Goal: Task Accomplishment & Management: Complete application form

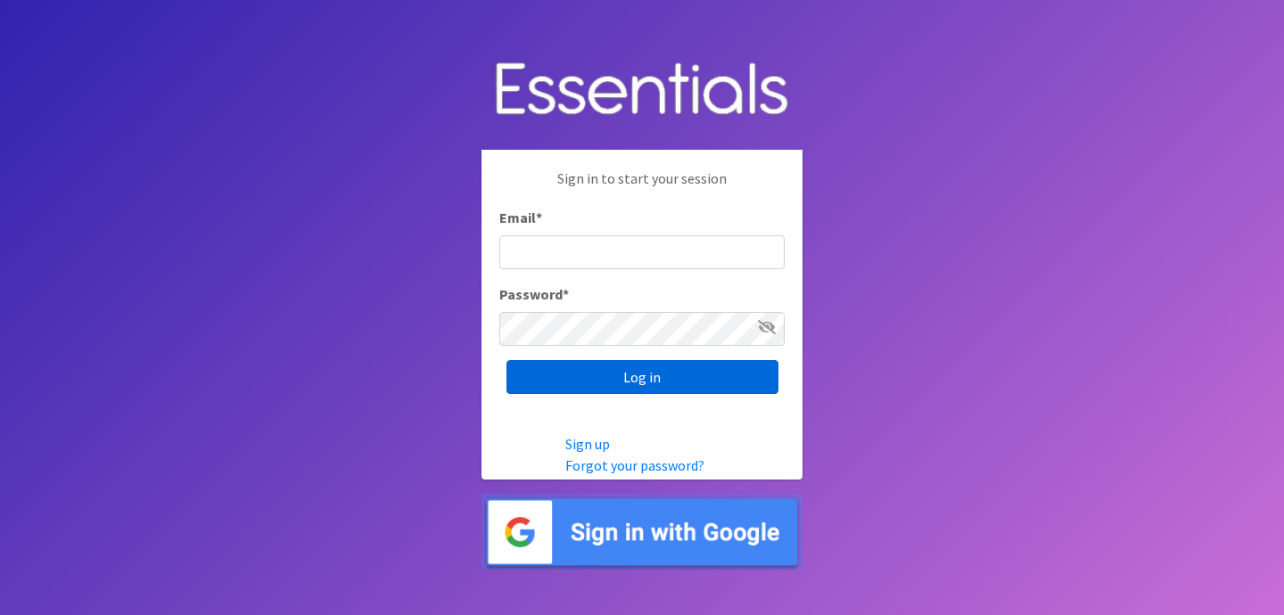
type input "[EMAIL_ADDRESS][DOMAIN_NAME]"
click at [578, 362] on input "Log in" at bounding box center [643, 377] width 272 height 34
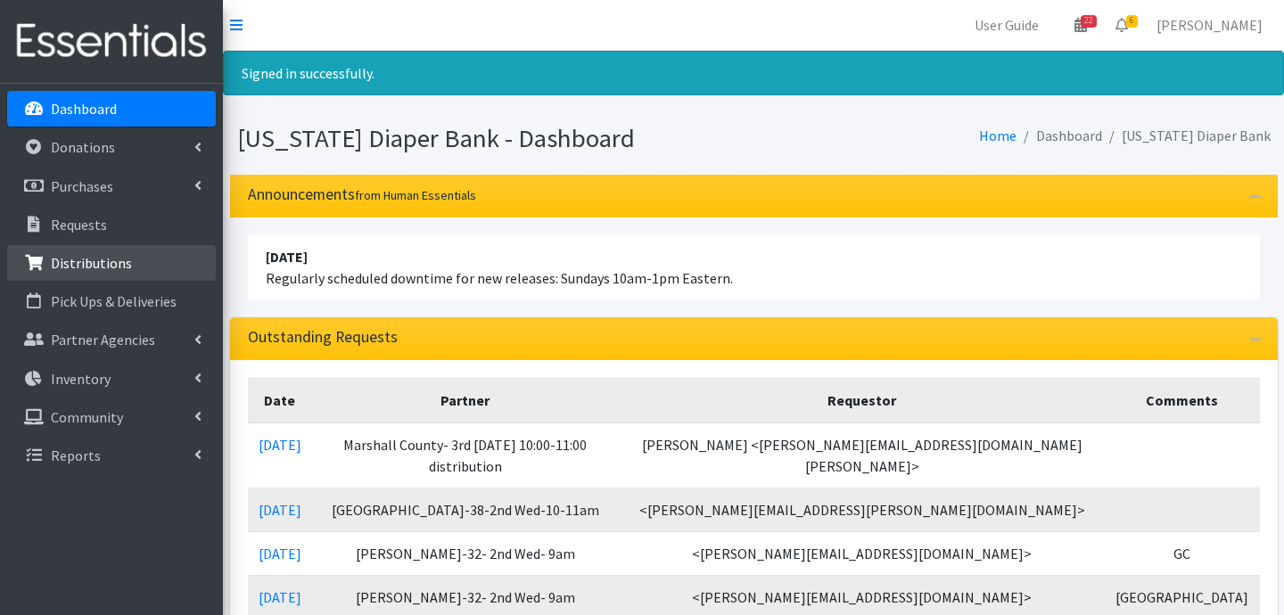
click at [95, 259] on p "Distributions" at bounding box center [91, 263] width 81 height 18
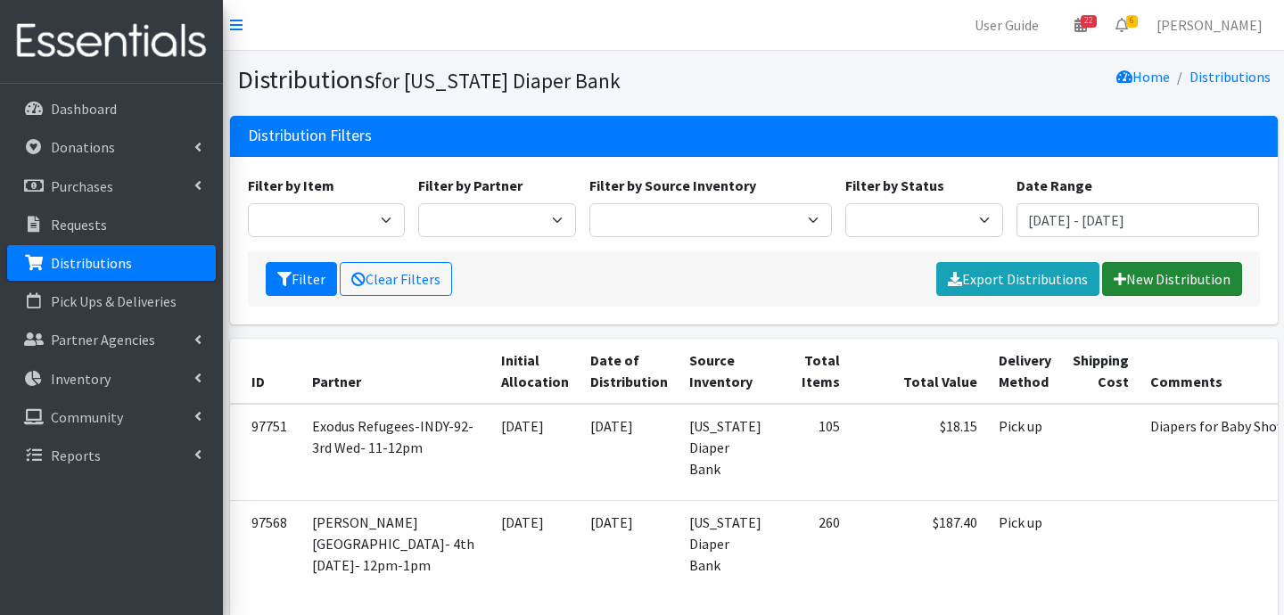
click at [1148, 283] on link "New Distribution" at bounding box center [1172, 279] width 140 height 34
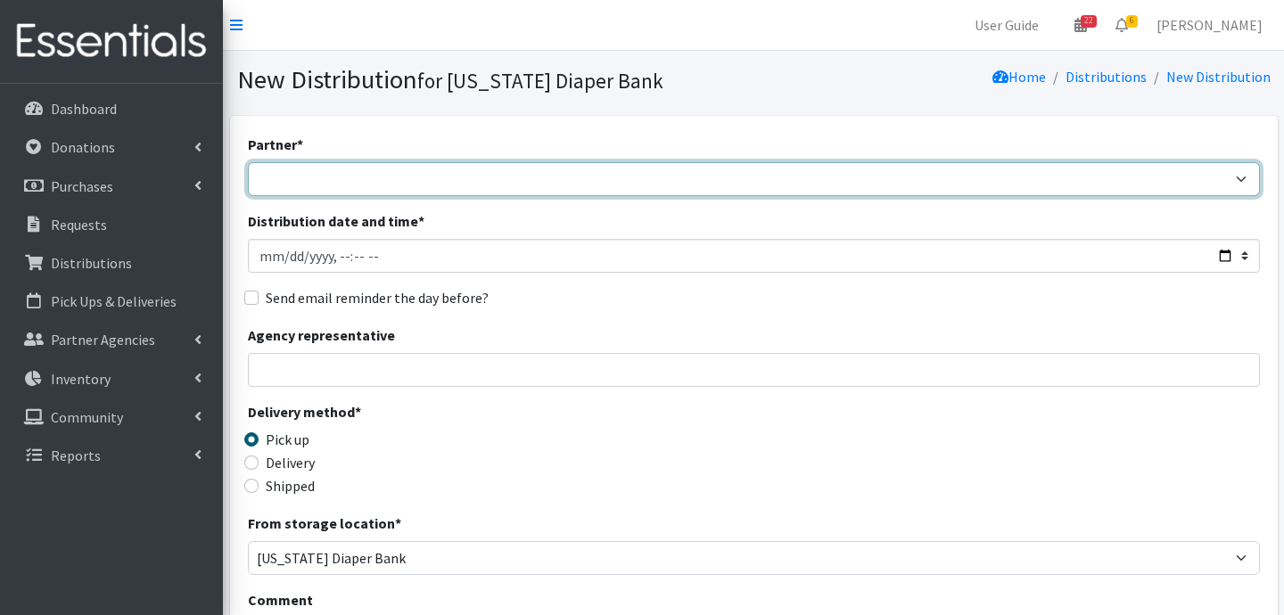
click at [877, 173] on select "ARC Boone and Hendricks County WIC Babies Basic Needs Northern Indiana Baby Ble…" at bounding box center [754, 179] width 1012 height 34
select select "5004"
click at [248, 162] on select "ARC Boone and Hendricks County WIC Babies Basic Needs Northern Indiana Baby Ble…" at bounding box center [754, 179] width 1012 height 34
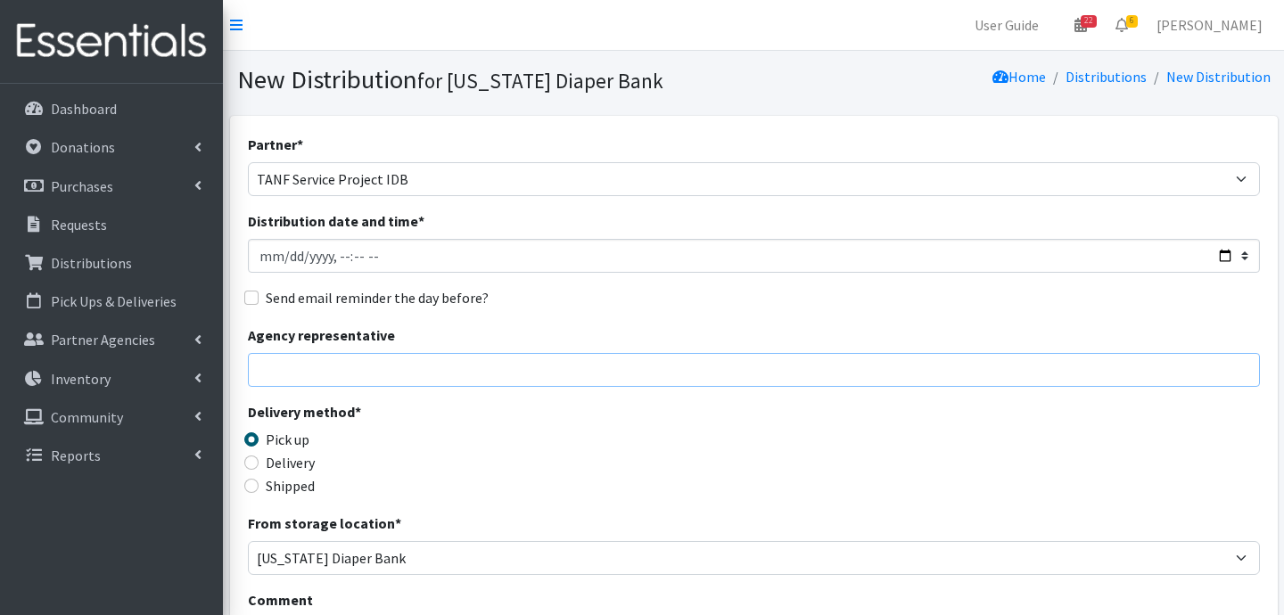
click at [397, 359] on input "Agency representative" at bounding box center [754, 370] width 1012 height 34
type input "Jessica Taylor"
click at [249, 466] on input "Delivery" at bounding box center [251, 463] width 14 height 14
radio input "true"
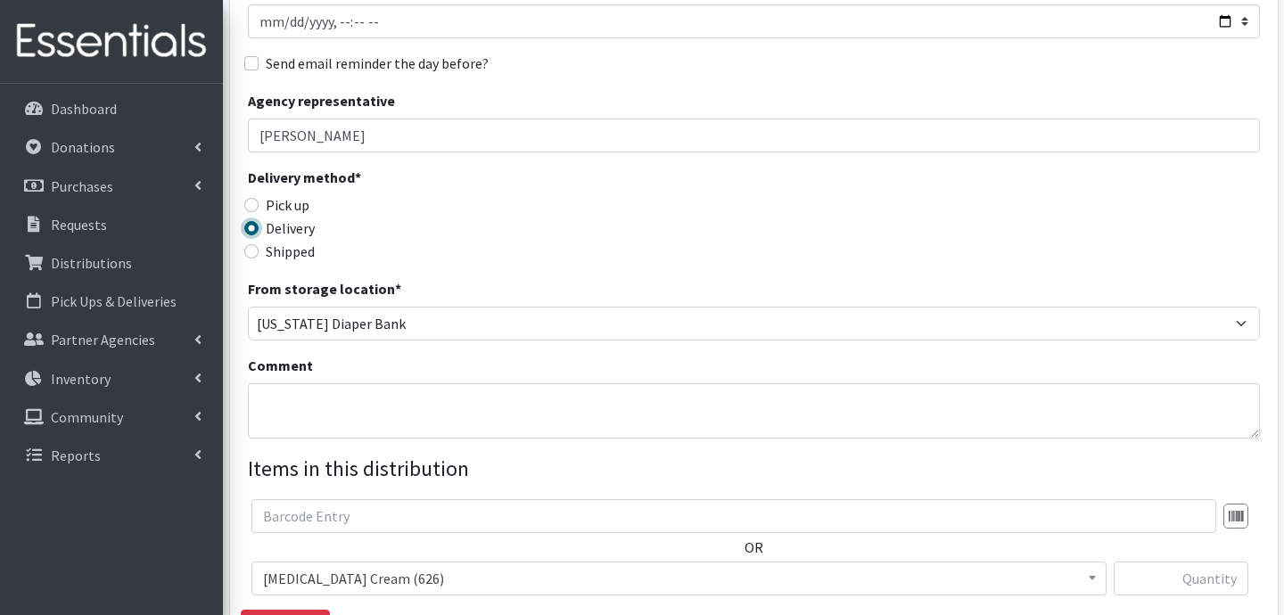
scroll to position [261, 0]
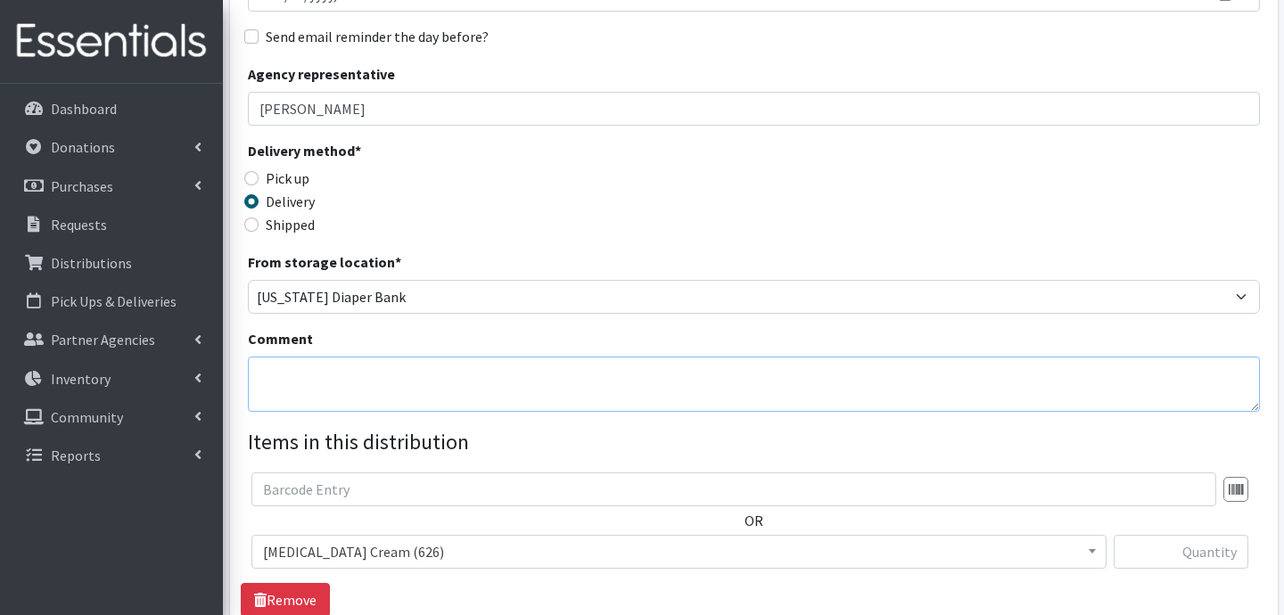
click at [468, 367] on textarea "Comment" at bounding box center [754, 384] width 1012 height 55
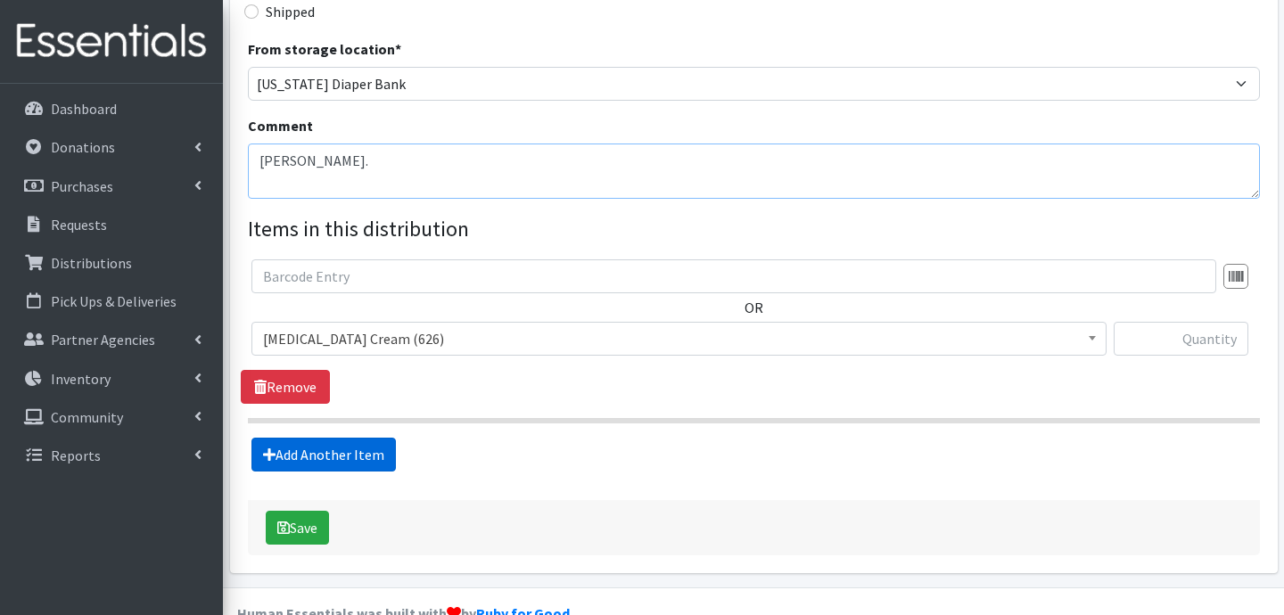
type textarea "Henry Co."
click at [342, 456] on link "Add Another Item" at bounding box center [324, 455] width 144 height 34
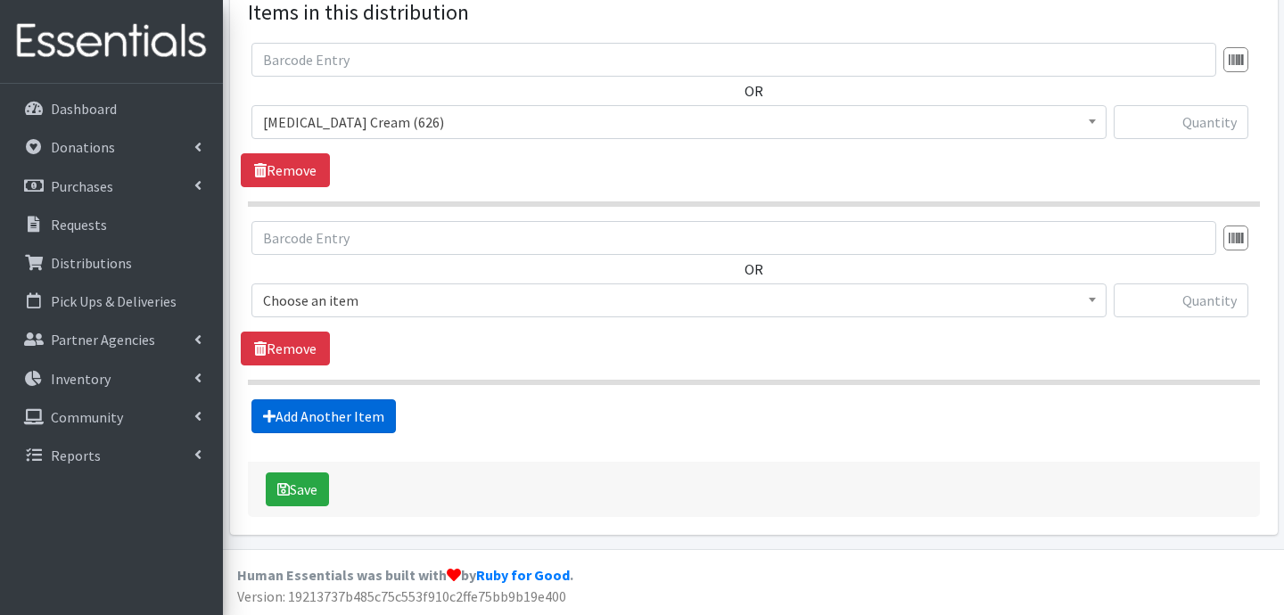
click at [351, 425] on link "Add Another Item" at bounding box center [324, 417] width 144 height 34
click at [349, 425] on link "Add Another Item" at bounding box center [324, 417] width 144 height 34
click at [348, 425] on link "Add Another Item" at bounding box center [324, 417] width 144 height 34
click at [330, 427] on link "Add Another Item" at bounding box center [324, 417] width 144 height 34
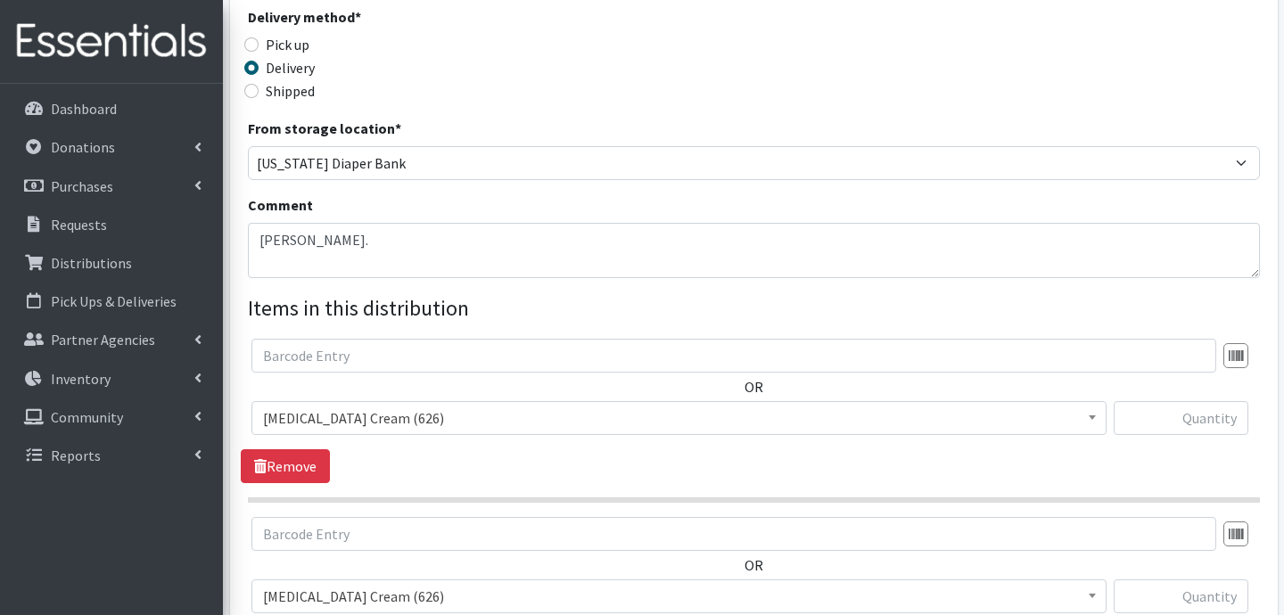
scroll to position [399, 0]
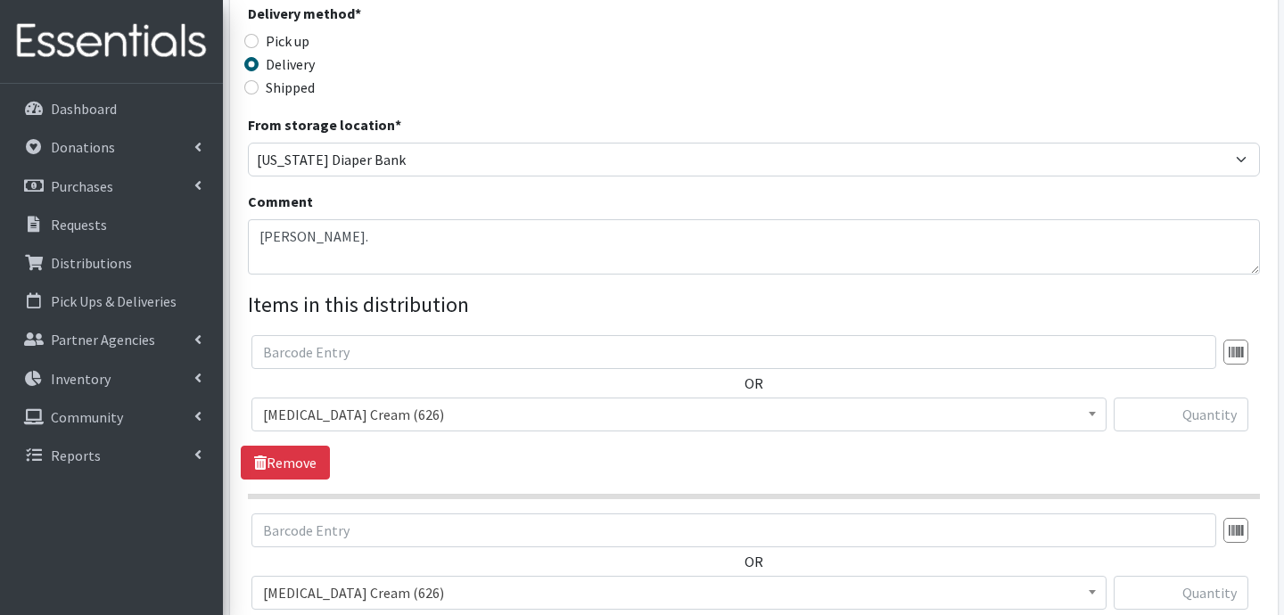
click at [496, 408] on span "Diaper Rash Cream (626)" at bounding box center [679, 414] width 832 height 25
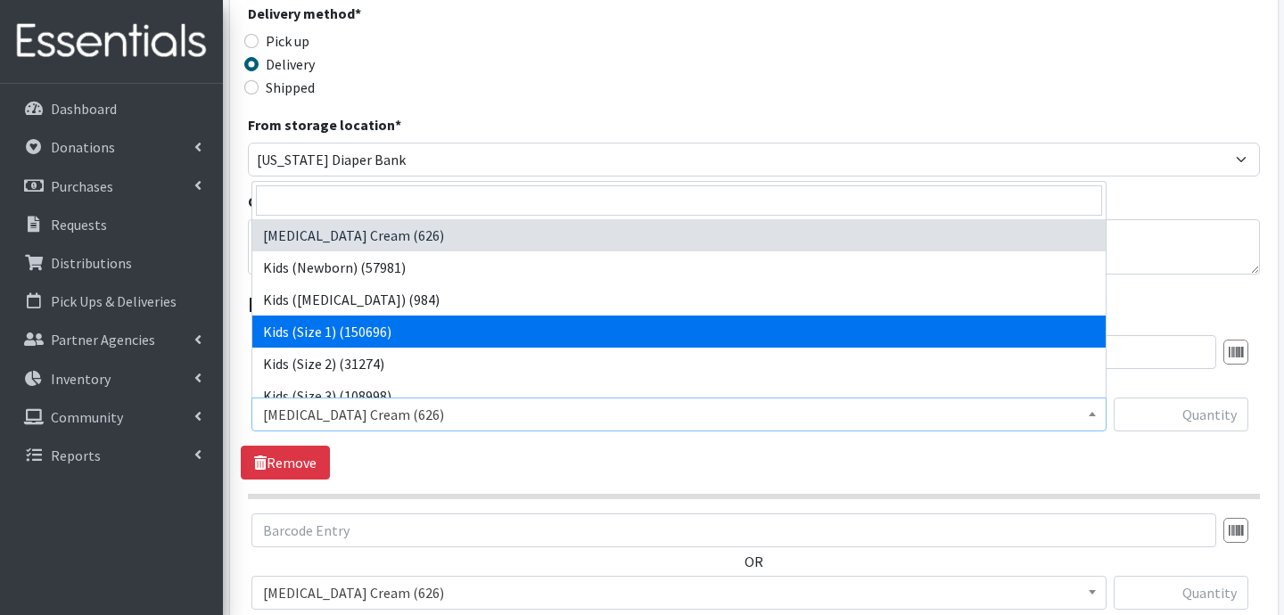
select select "3401"
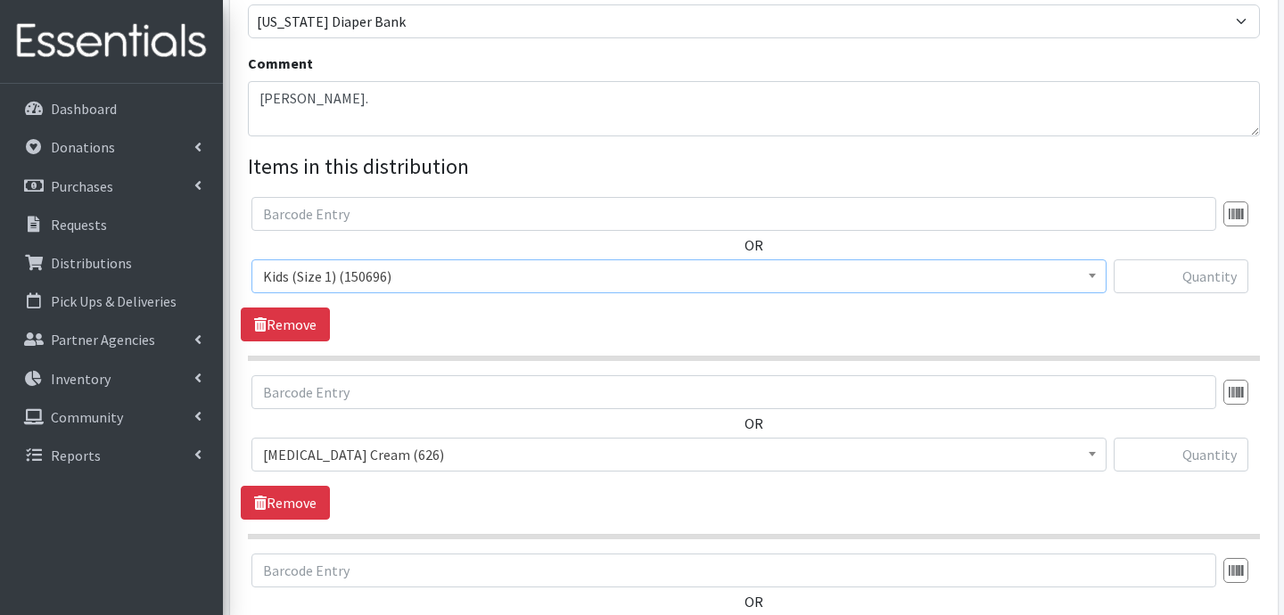
scroll to position [539, 0]
click at [453, 444] on span "Diaper Rash Cream (626)" at bounding box center [679, 453] width 832 height 25
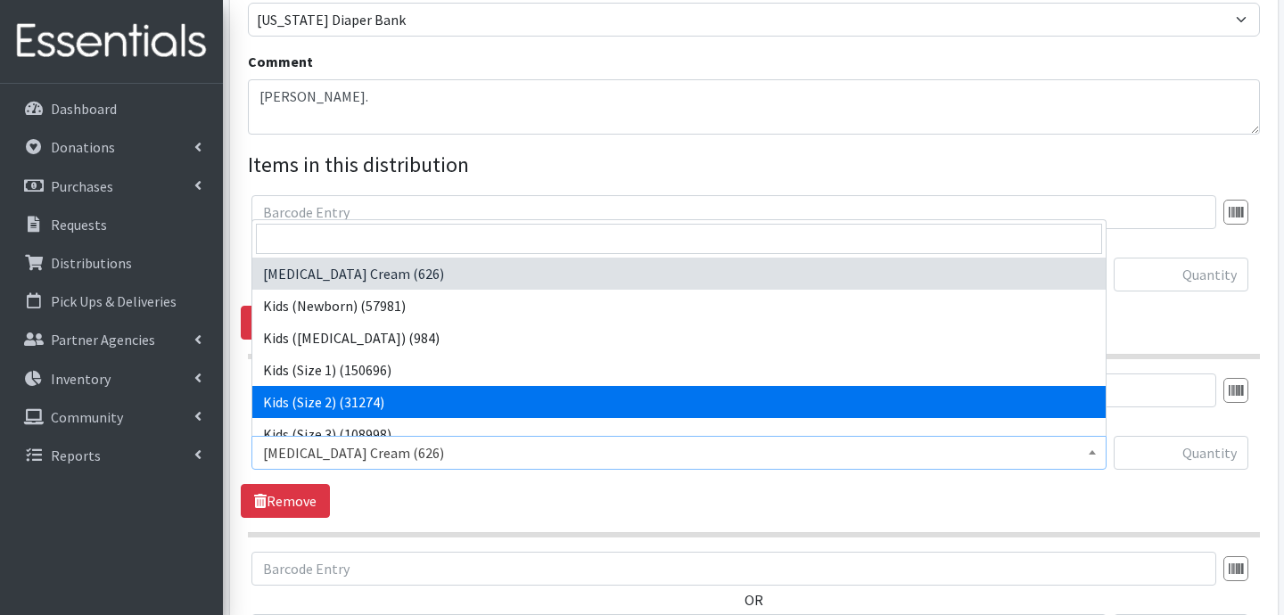
select select "3420"
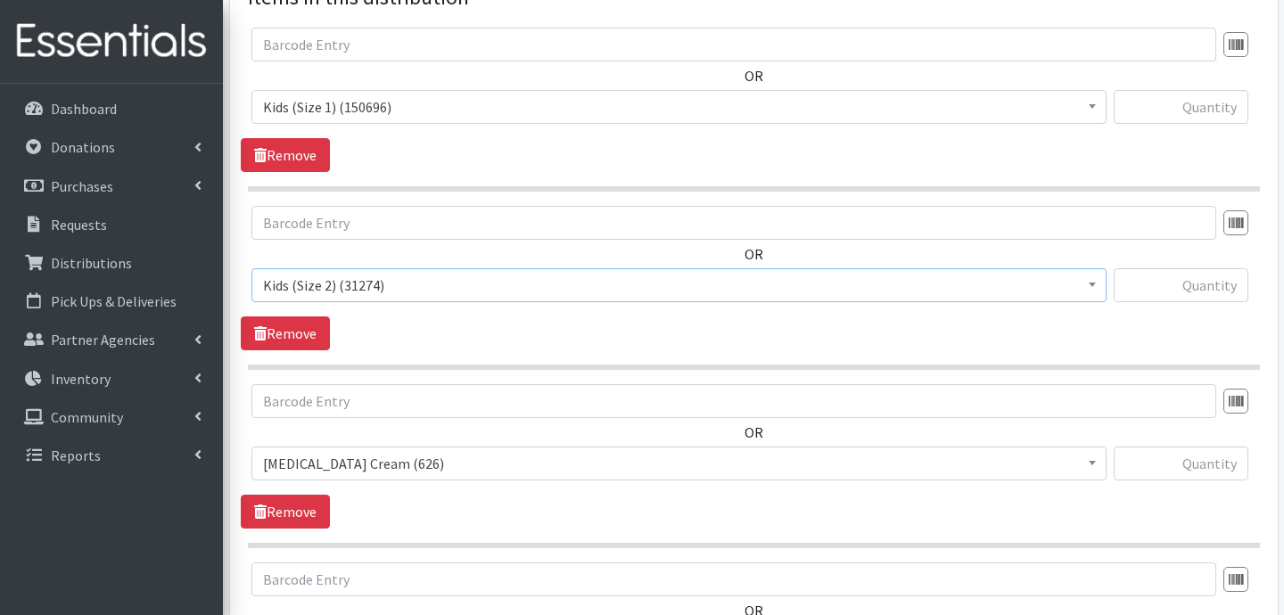
scroll to position [774, 0]
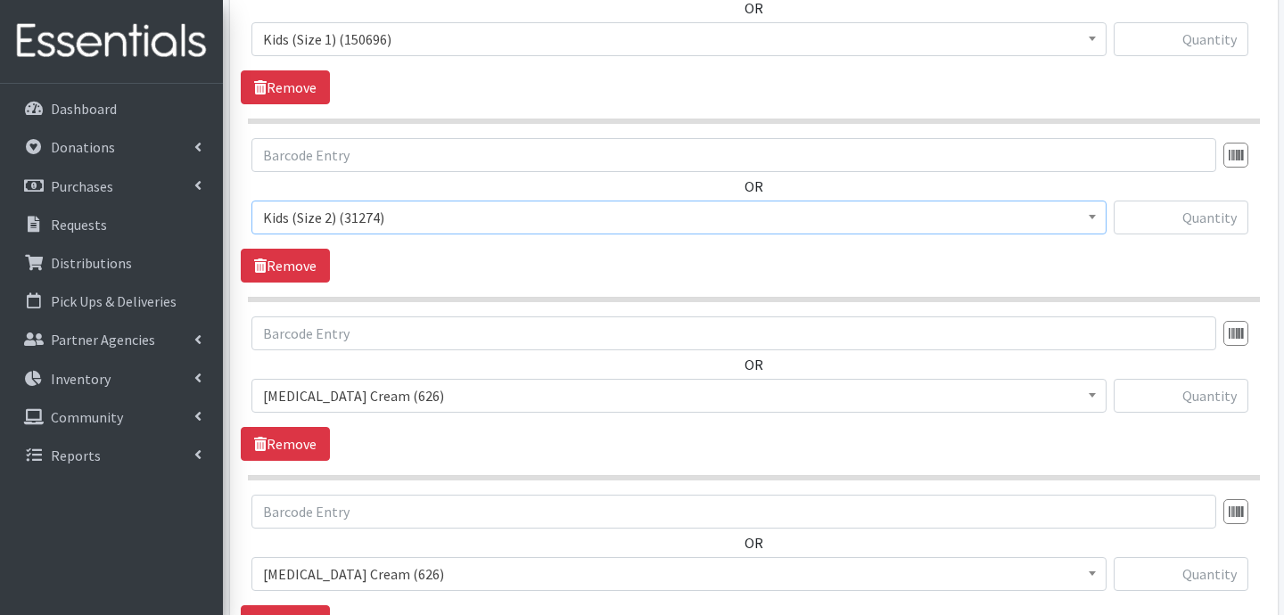
click at [432, 395] on span "Diaper Rash Cream (626)" at bounding box center [679, 396] width 832 height 25
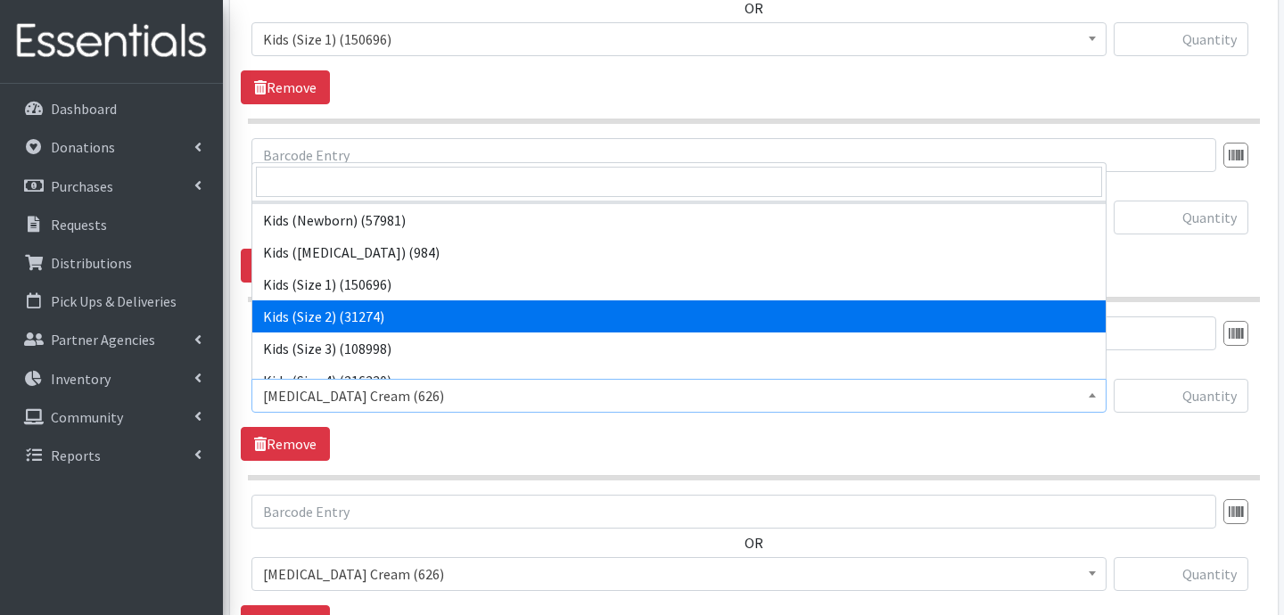
scroll to position [30, 0]
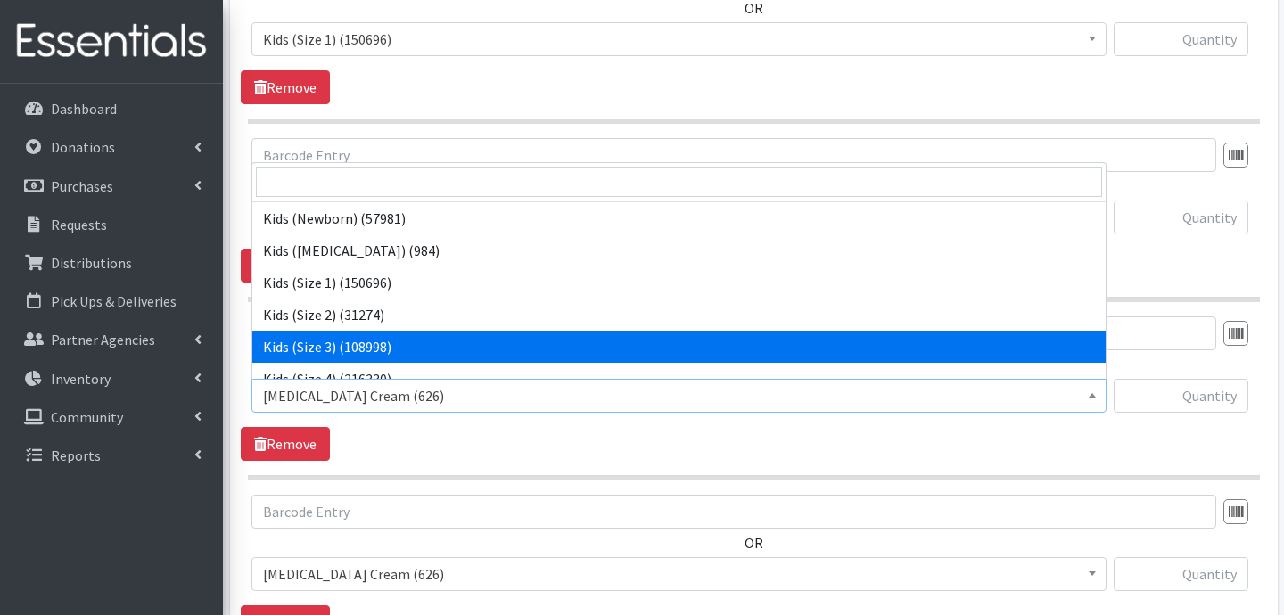
select select "3393"
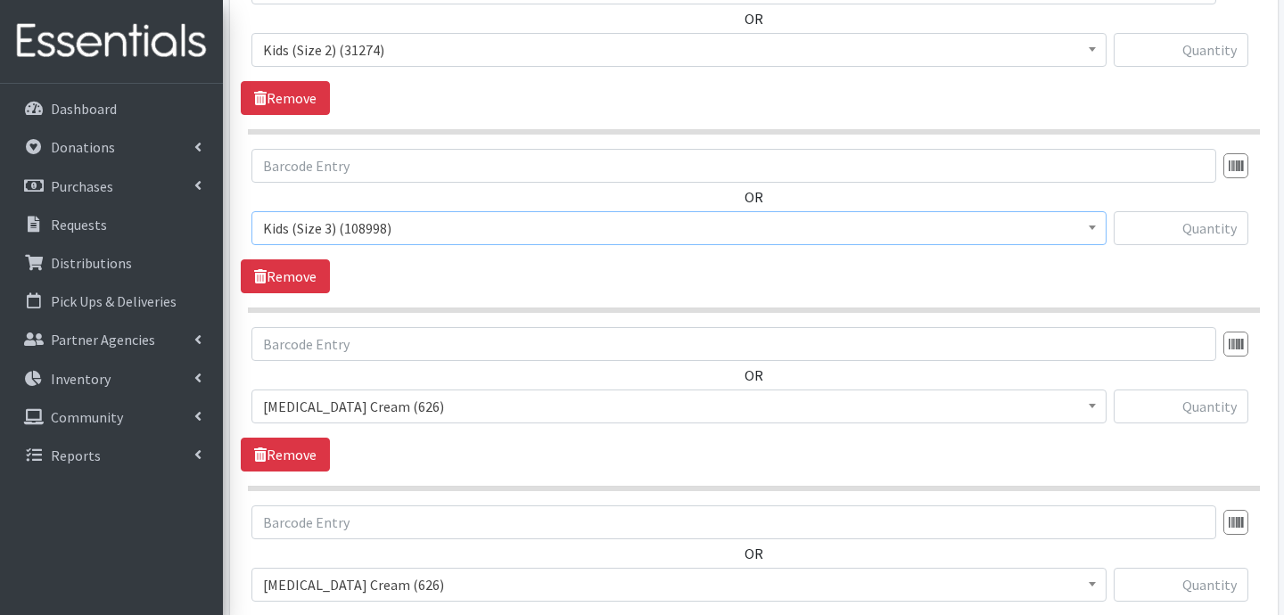
scroll to position [943, 0]
click at [428, 400] on span "Diaper Rash Cream (626)" at bounding box center [679, 405] width 832 height 25
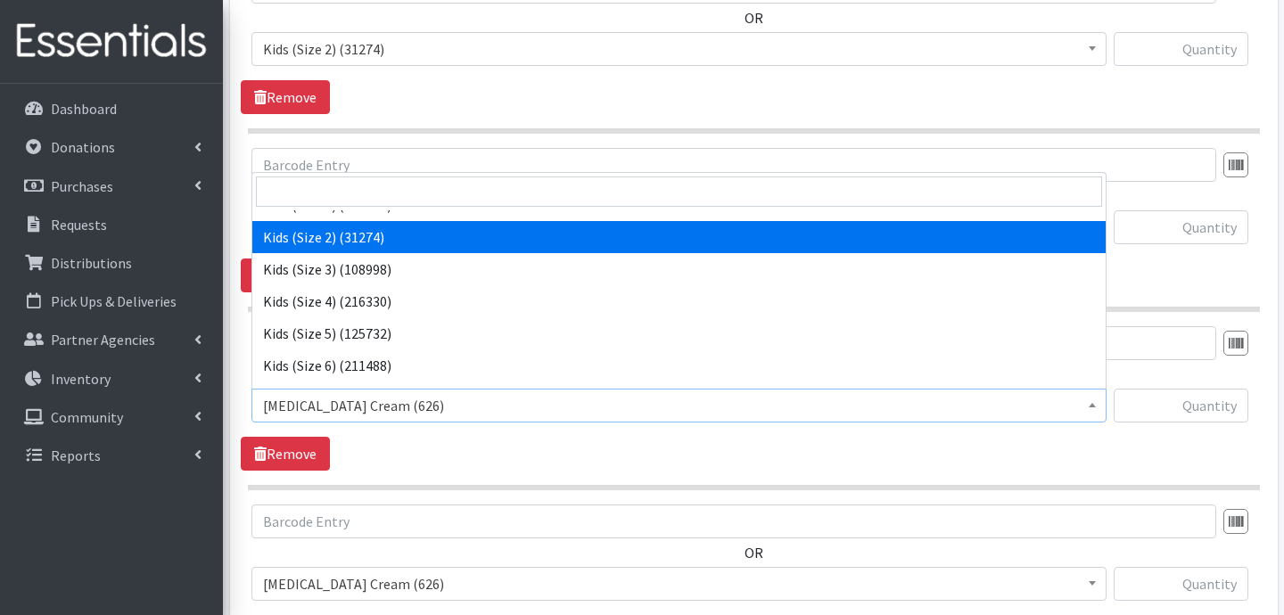
scroll to position [122, 0]
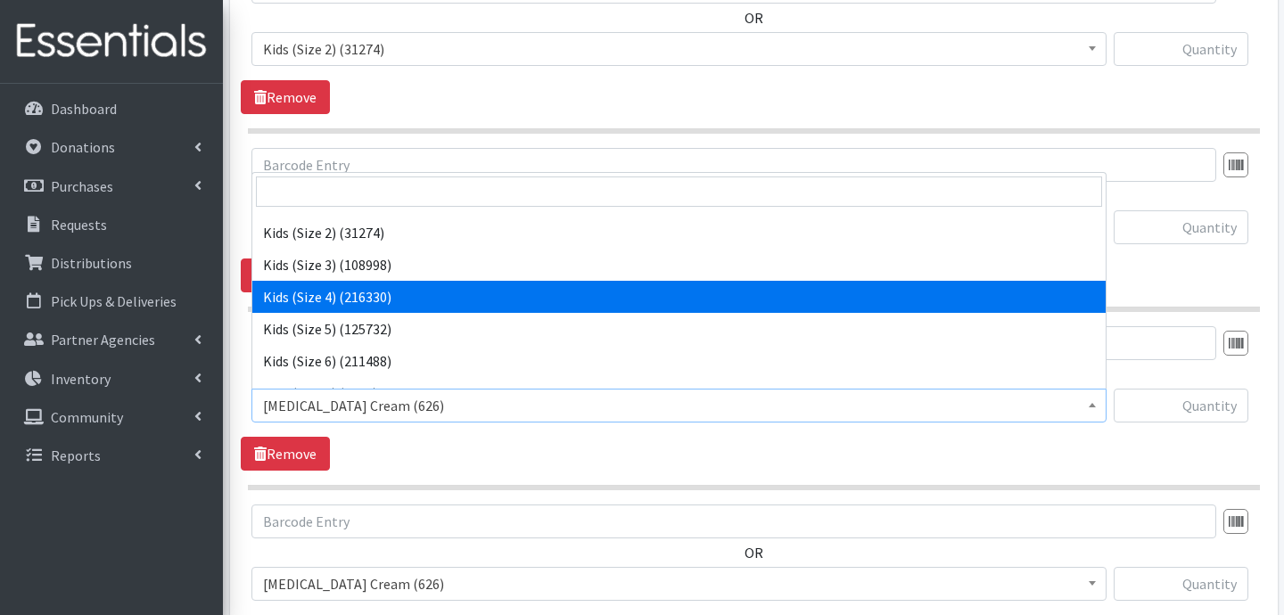
select select "3394"
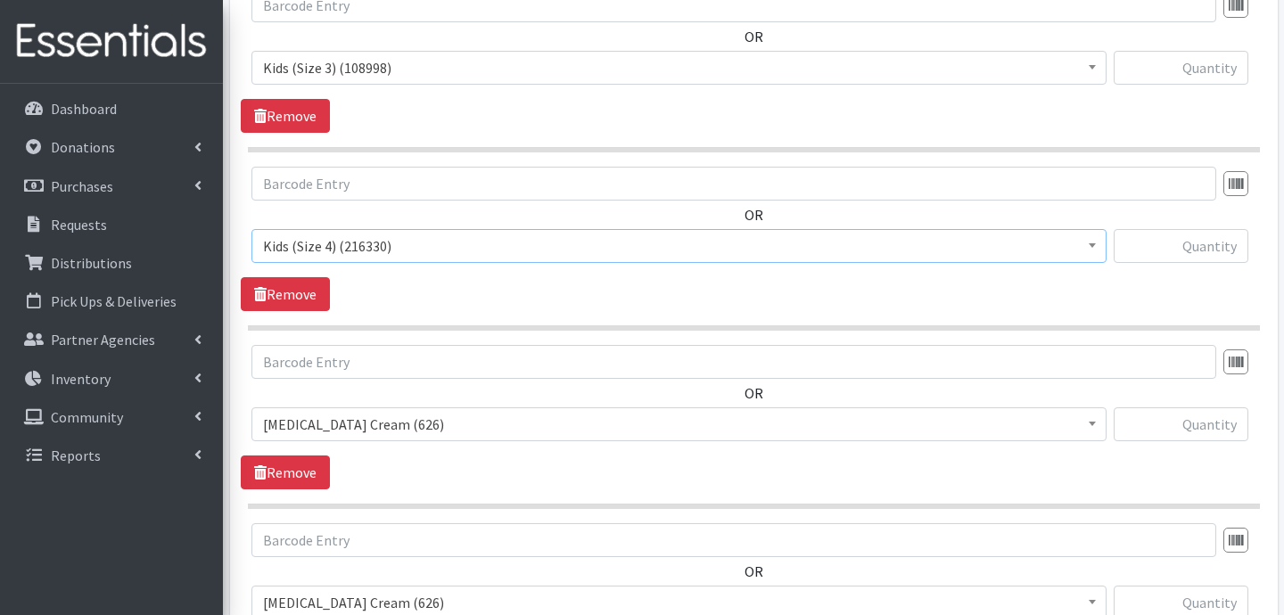
scroll to position [1143, 0]
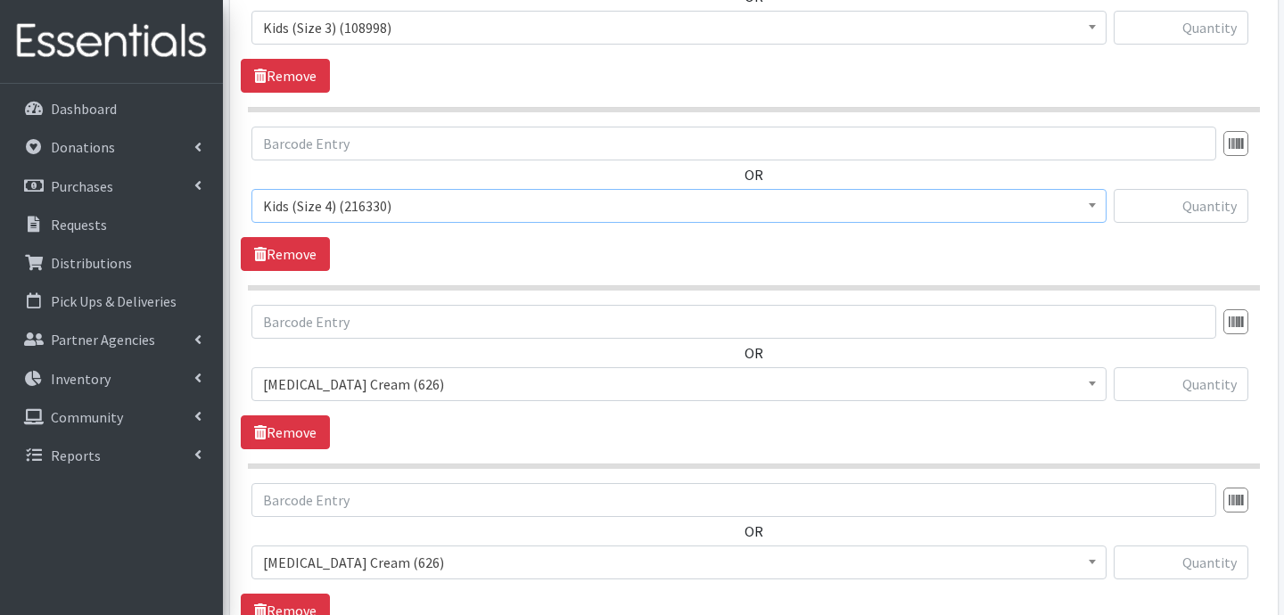
click at [437, 384] on span "Diaper Rash Cream (626)" at bounding box center [679, 384] width 832 height 25
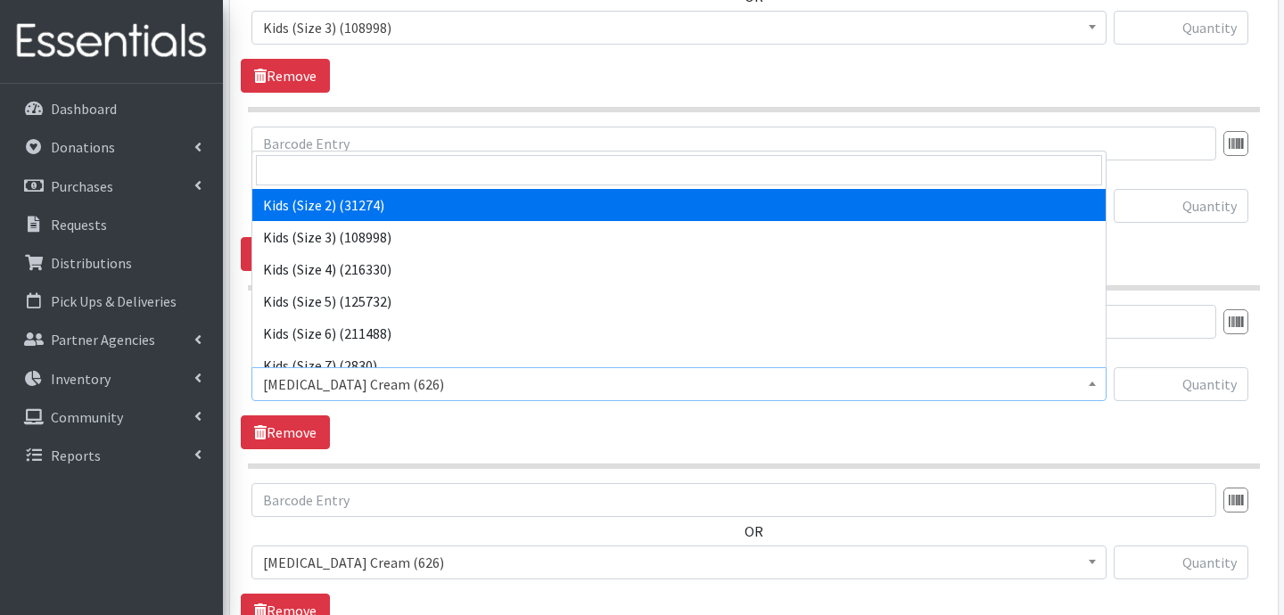
scroll to position [157, 0]
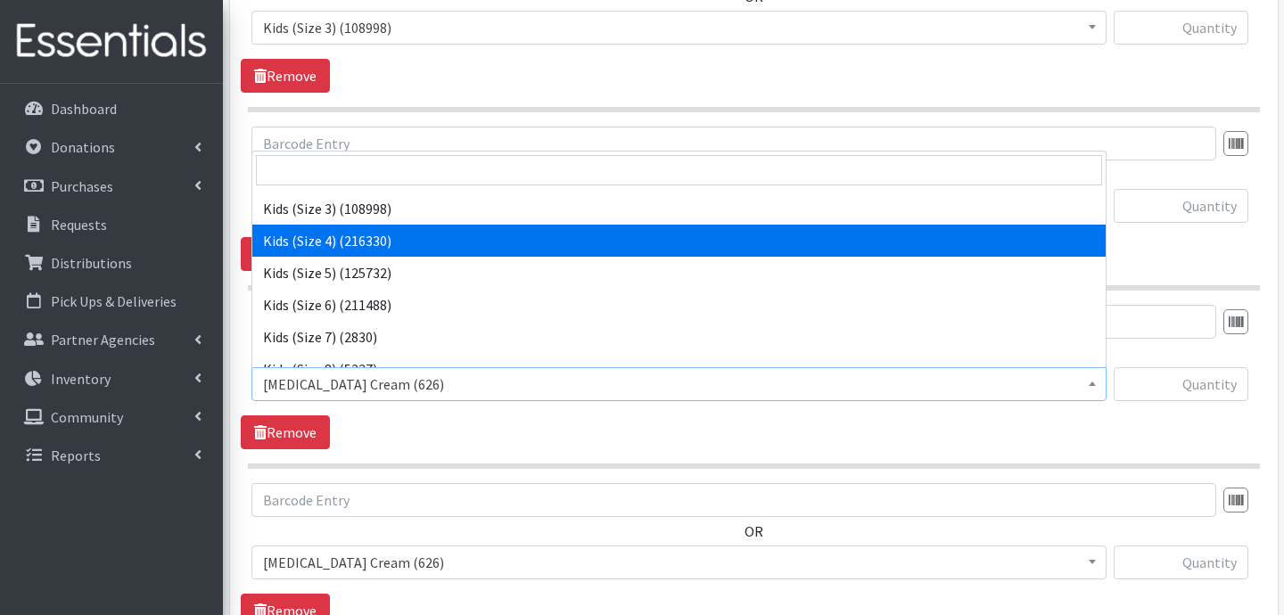
select select "3407"
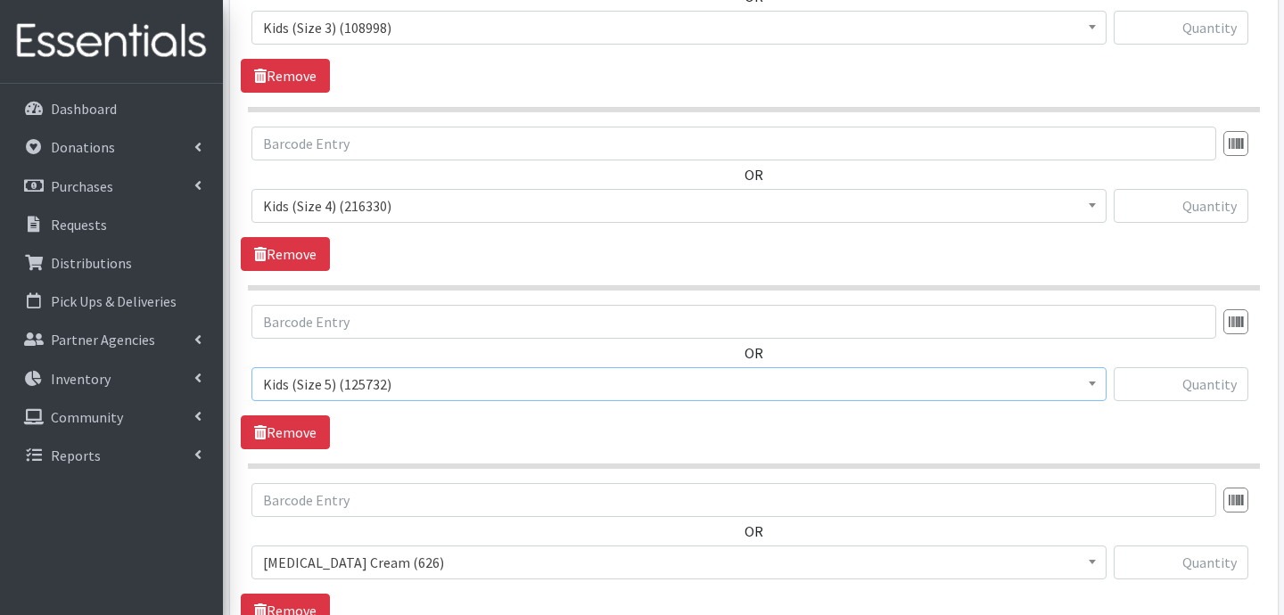
click at [382, 566] on span "Diaper Rash Cream (626)" at bounding box center [679, 562] width 832 height 25
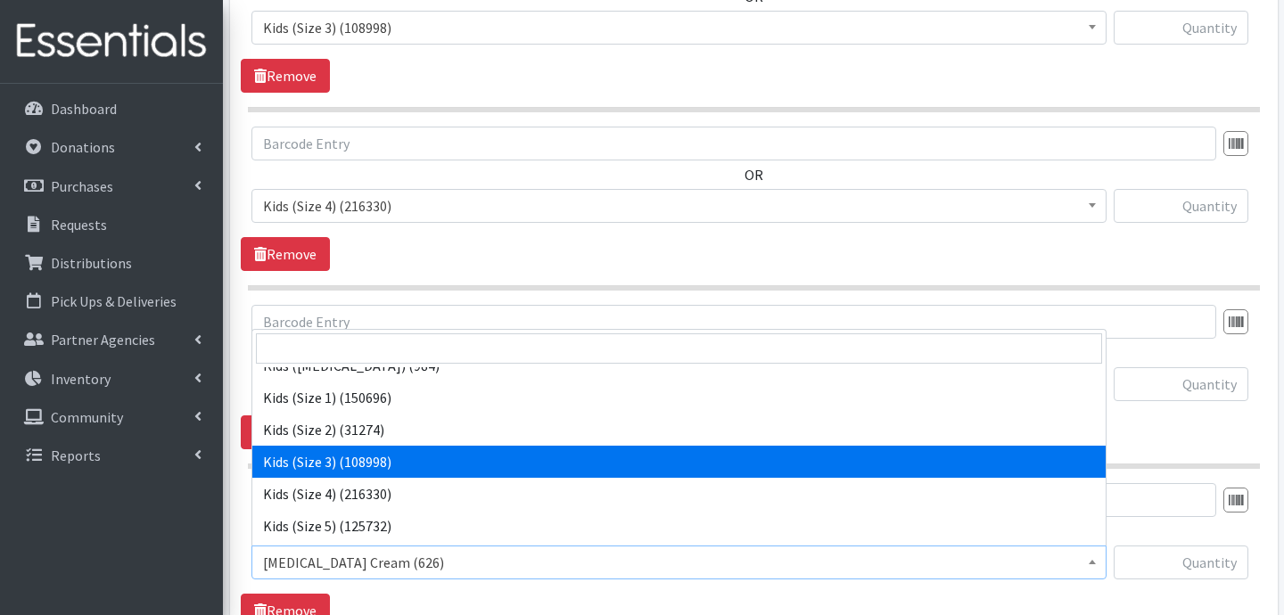
scroll to position [97, 0]
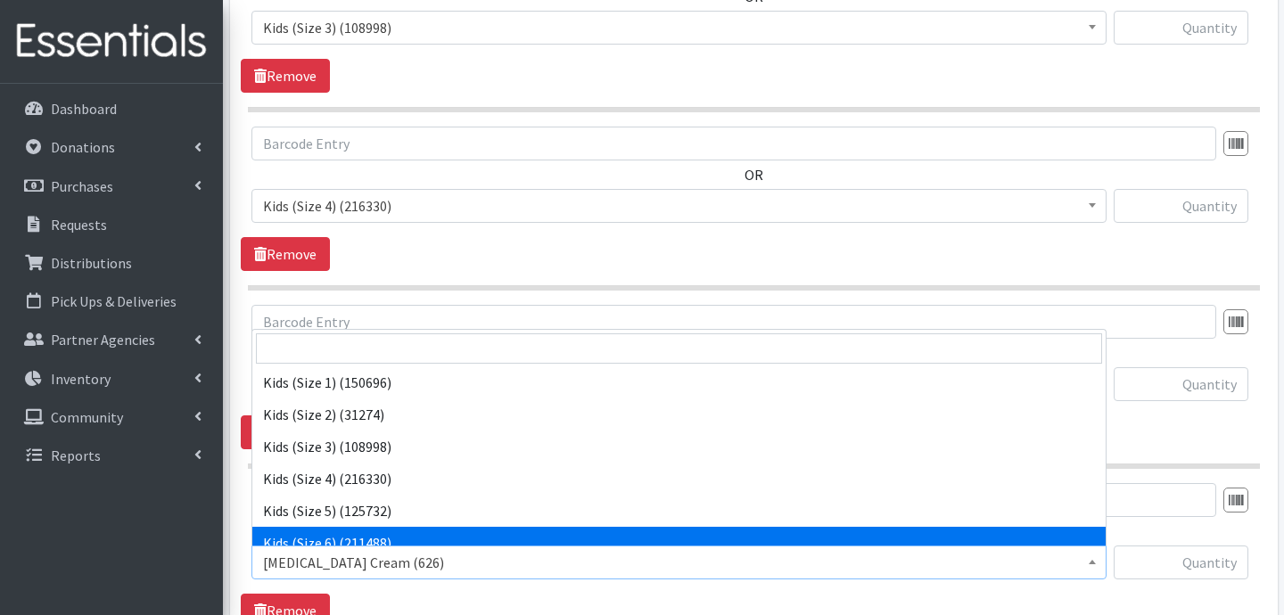
select select "3419"
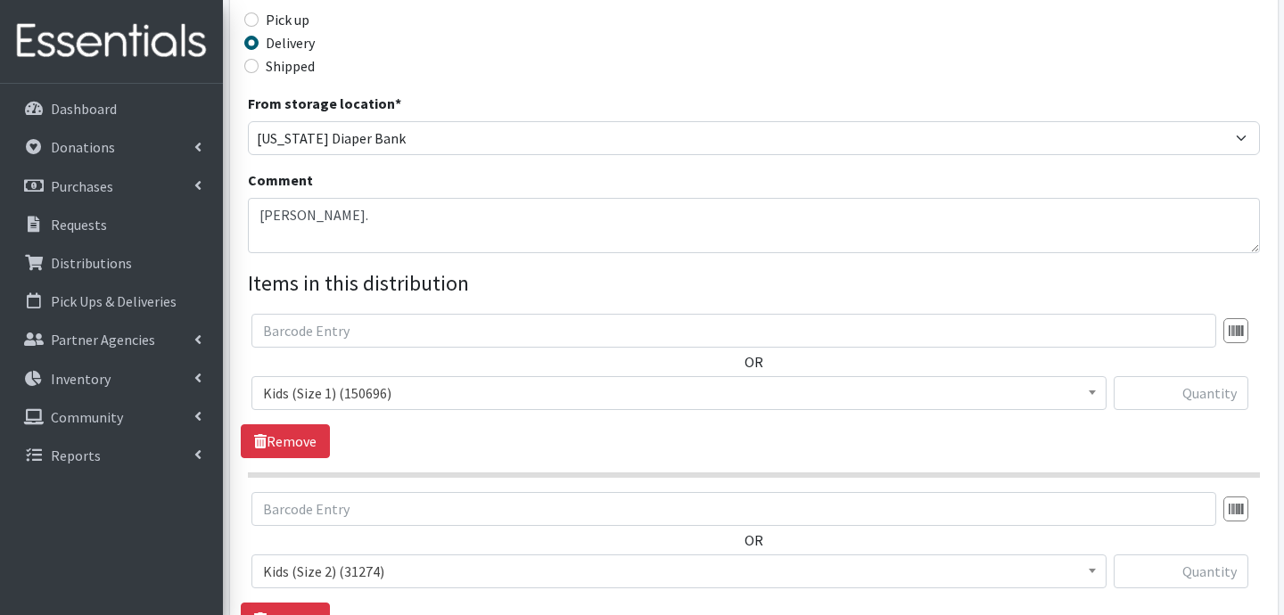
scroll to position [408, 0]
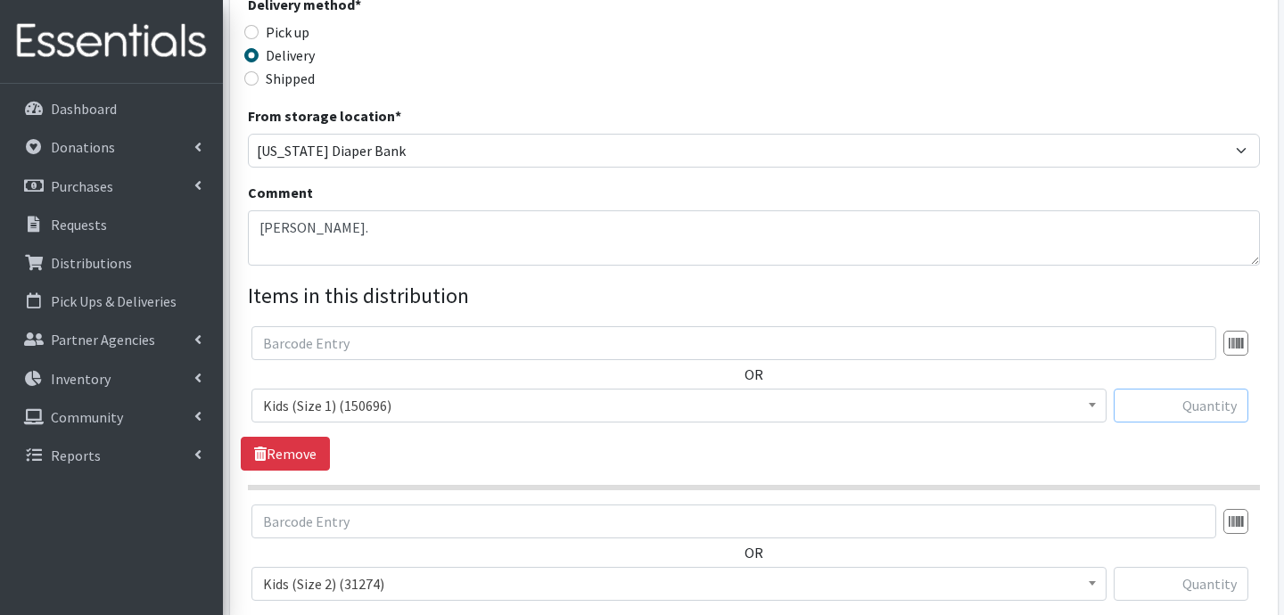
click at [1232, 410] on input "text" at bounding box center [1181, 406] width 135 height 34
type input "800"
click at [1176, 576] on input "text" at bounding box center [1181, 584] width 135 height 34
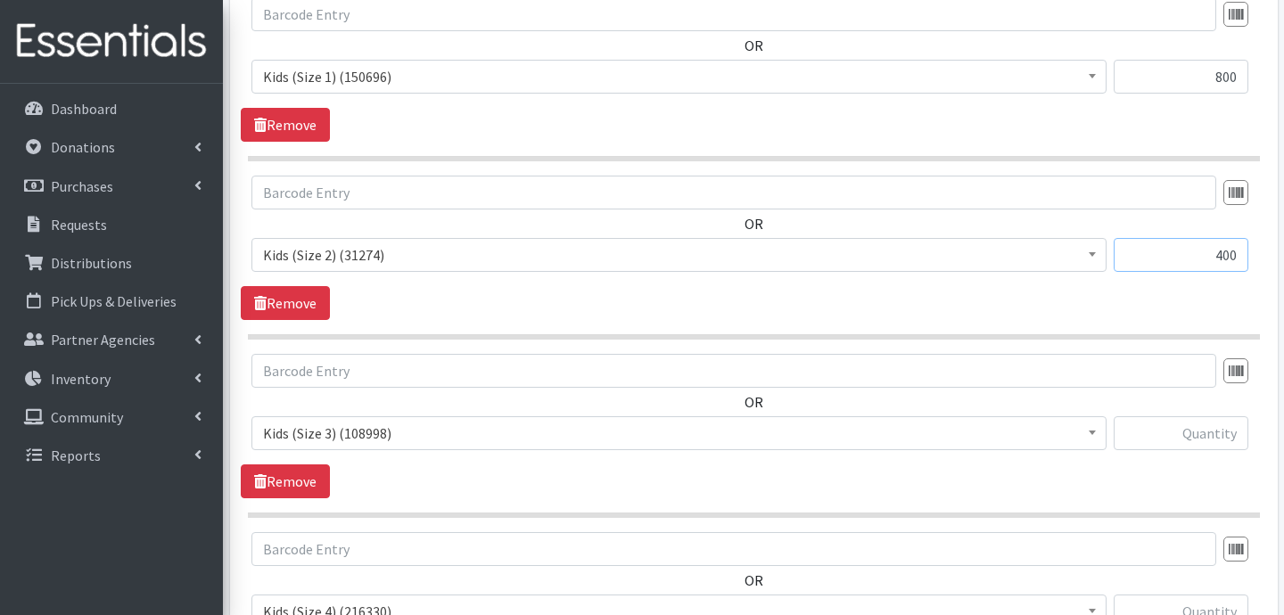
scroll to position [750, 0]
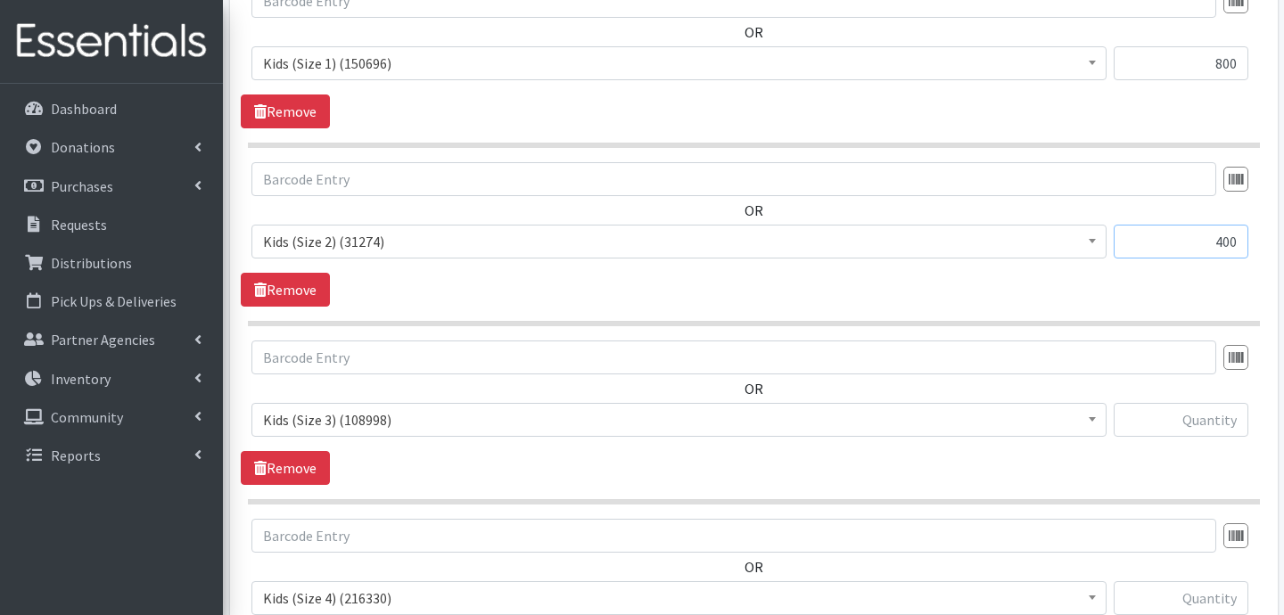
type input "400"
click at [1186, 412] on input "text" at bounding box center [1181, 420] width 135 height 34
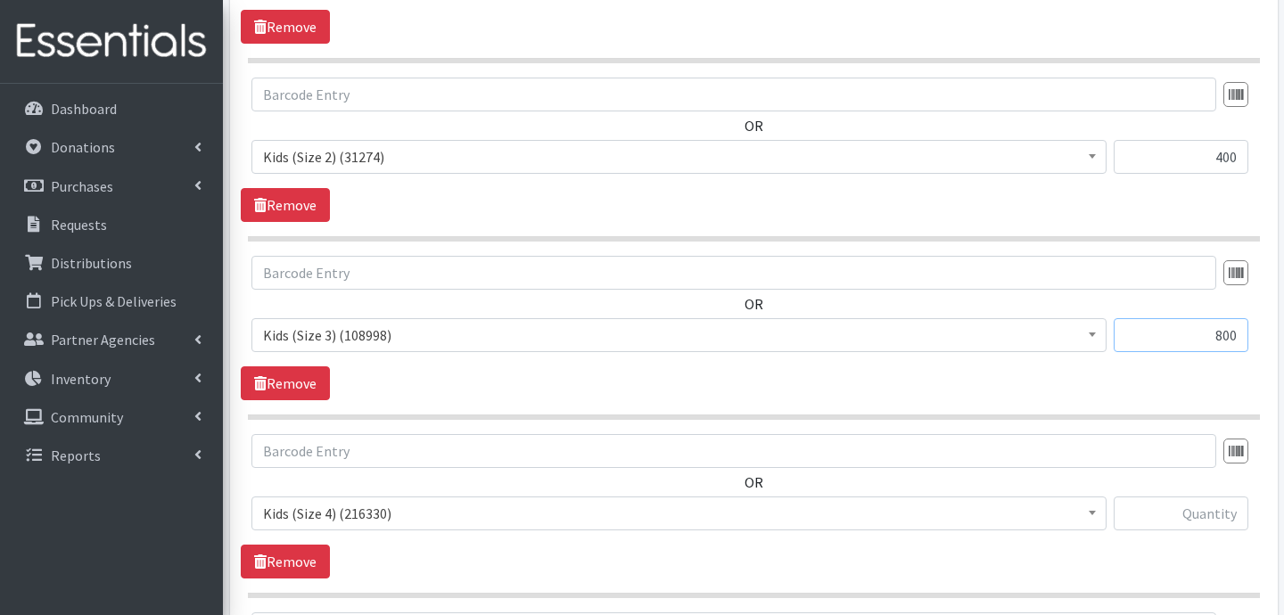
scroll to position [863, 0]
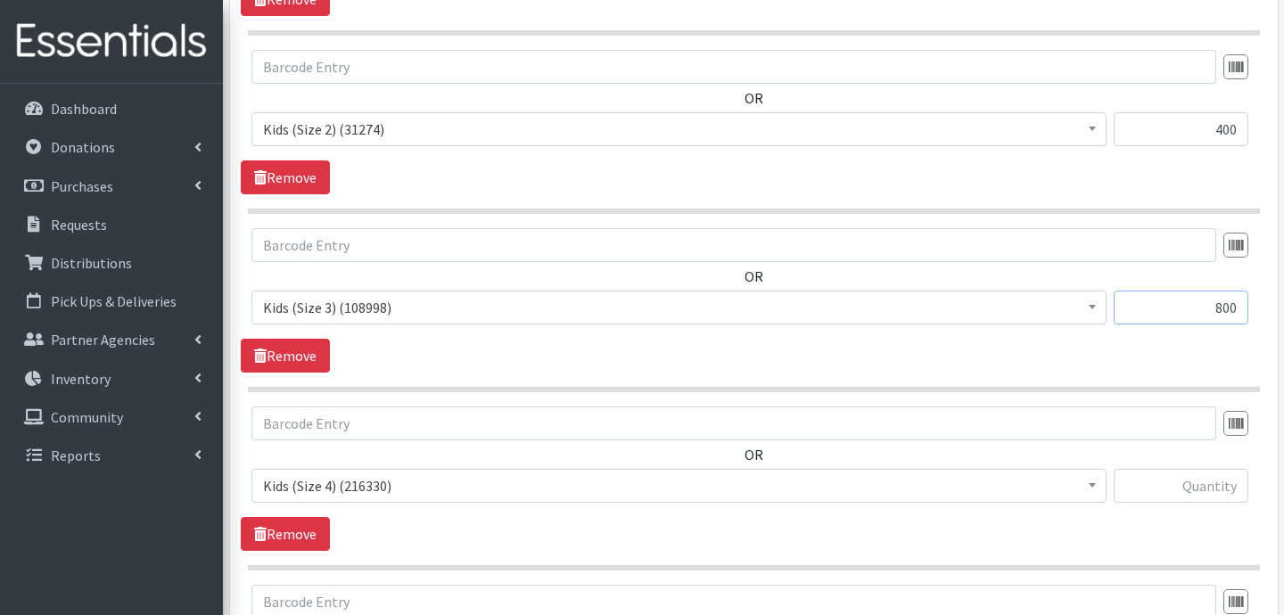
type input "800"
click at [1202, 491] on input "text" at bounding box center [1181, 486] width 135 height 34
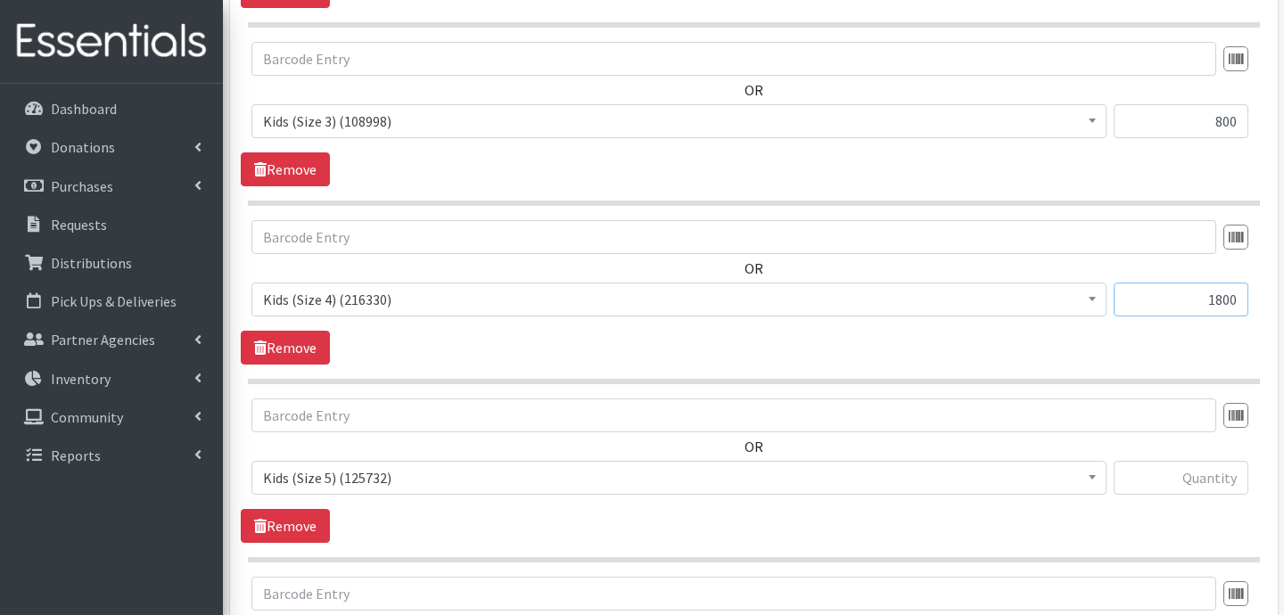
type input "1800"
click at [1236, 483] on input "text" at bounding box center [1181, 478] width 135 height 34
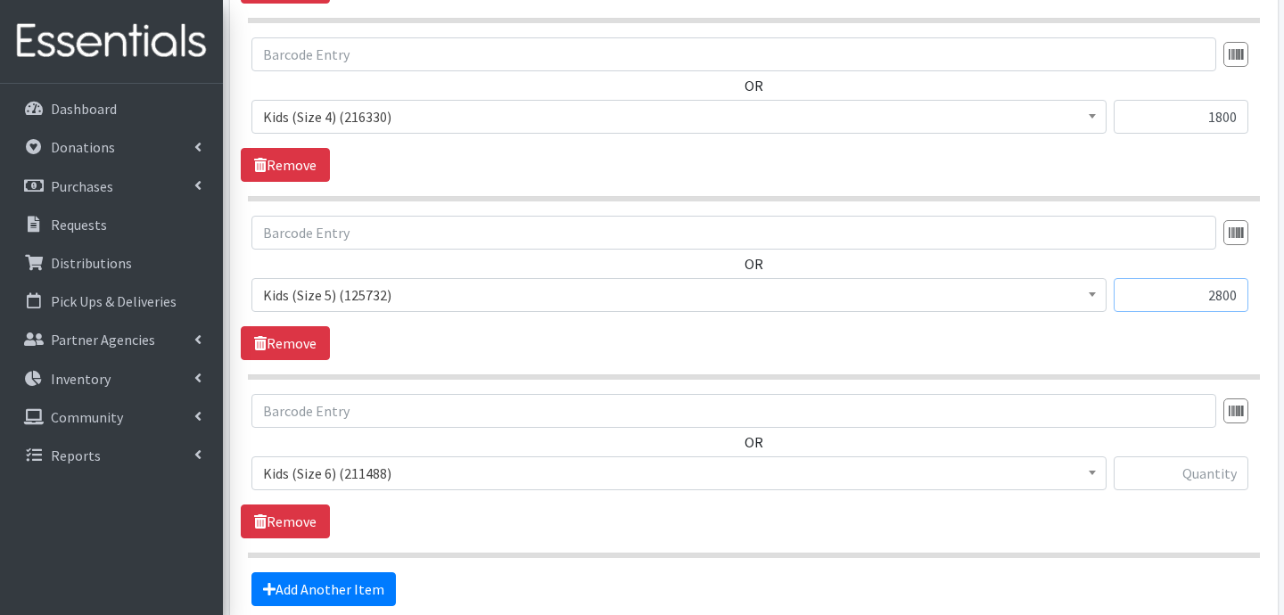
scroll to position [1268, 0]
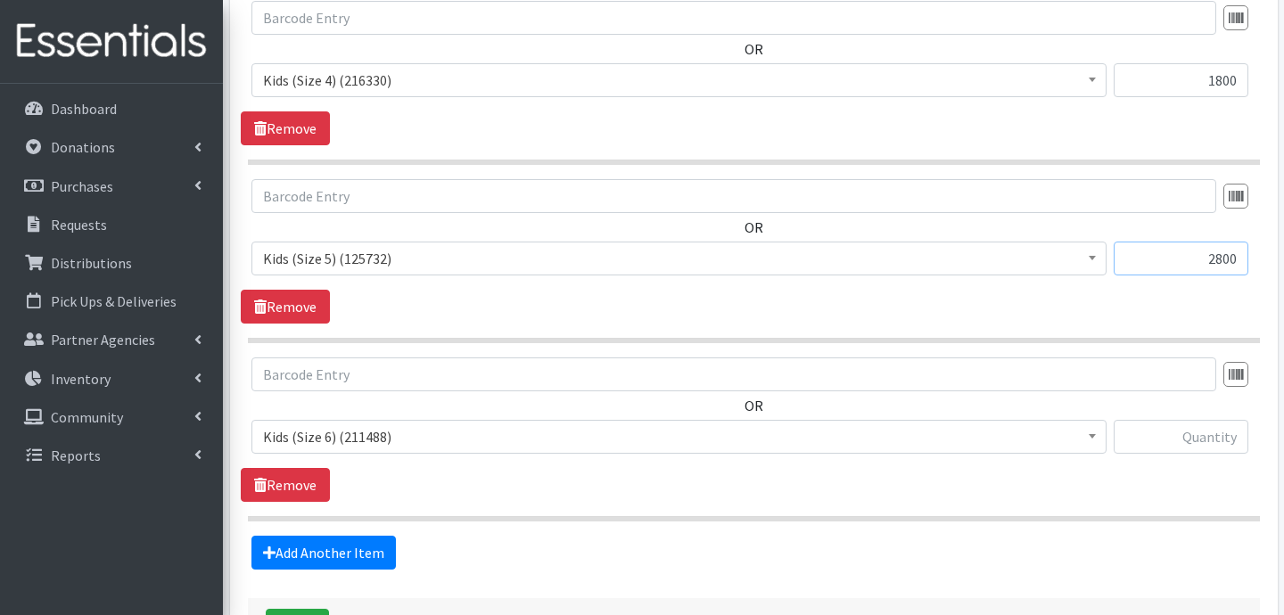
type input "2800"
click at [1218, 447] on input "text" at bounding box center [1181, 437] width 135 height 34
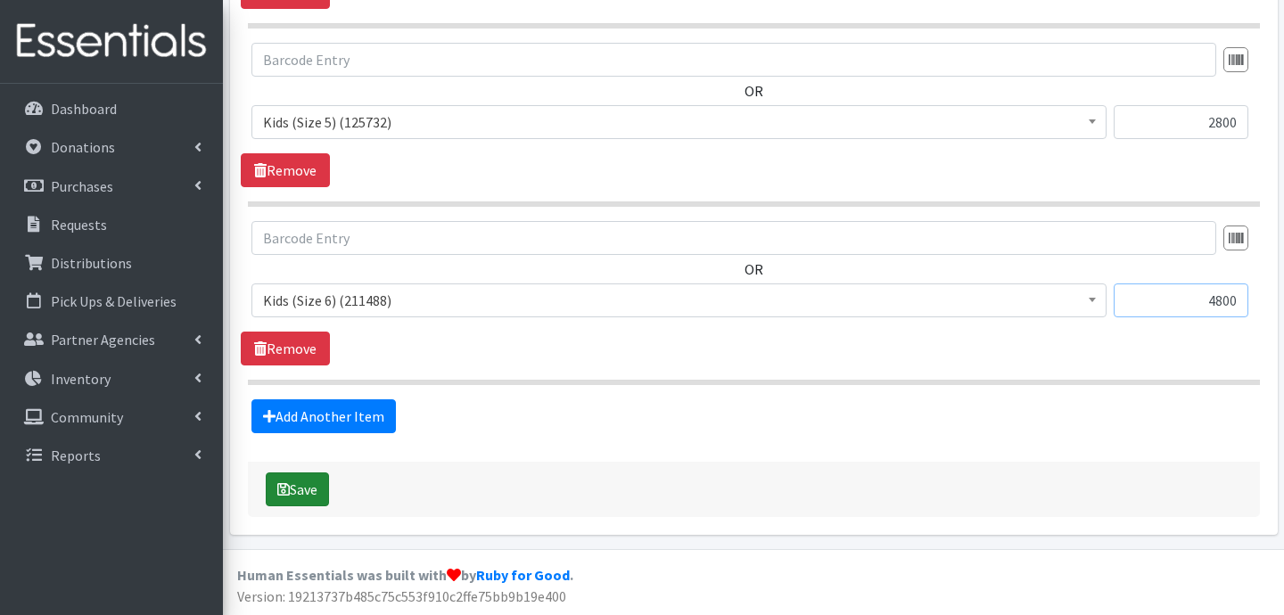
type input "4800"
click at [294, 491] on button "Save" at bounding box center [297, 490] width 63 height 34
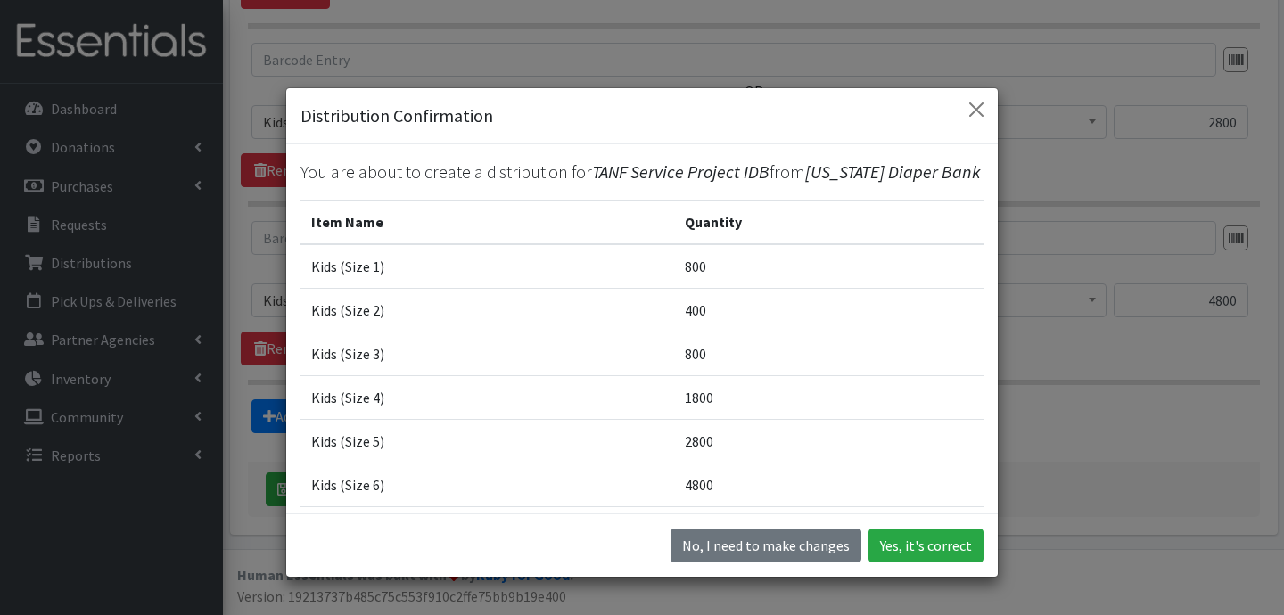
click at [928, 569] on div "No, I need to make changes Yes, it's correct" at bounding box center [642, 545] width 712 height 63
click at [922, 548] on button "Yes, it's correct" at bounding box center [926, 546] width 115 height 34
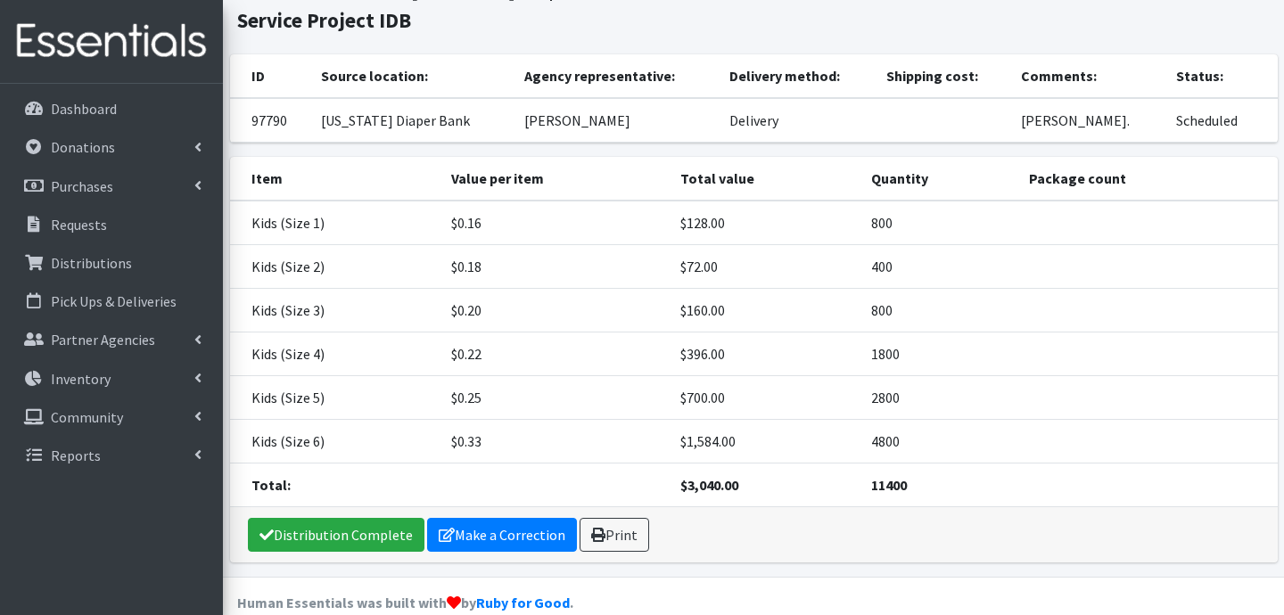
scroll to position [155, 0]
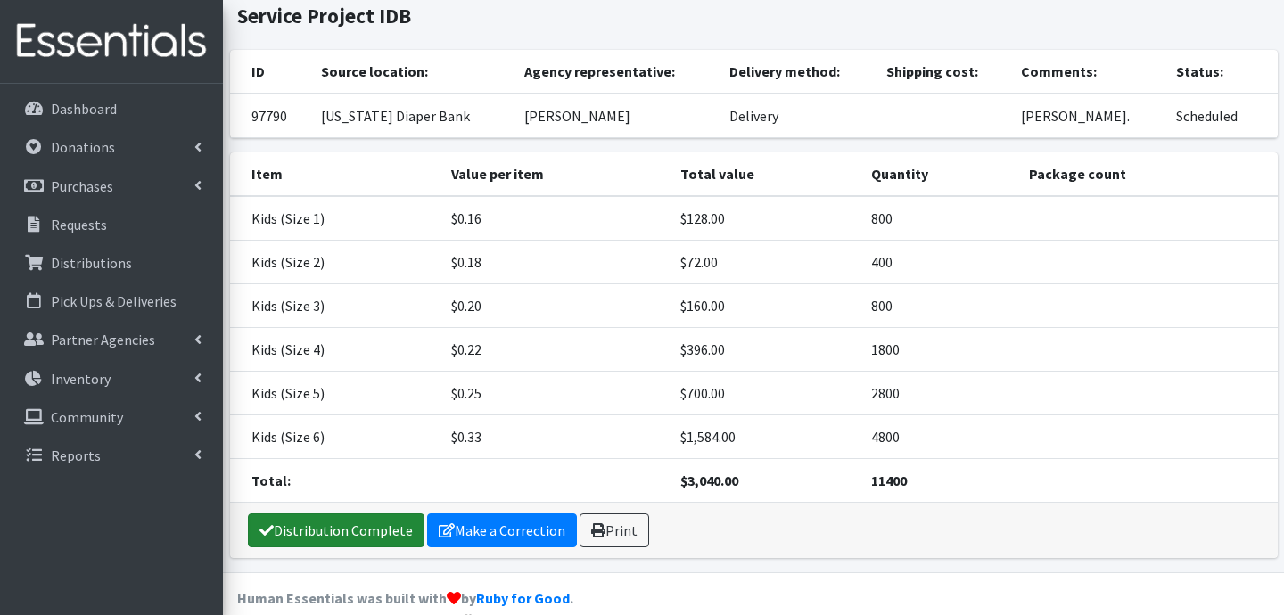
click at [343, 536] on link "Distribution Complete" at bounding box center [336, 531] width 177 height 34
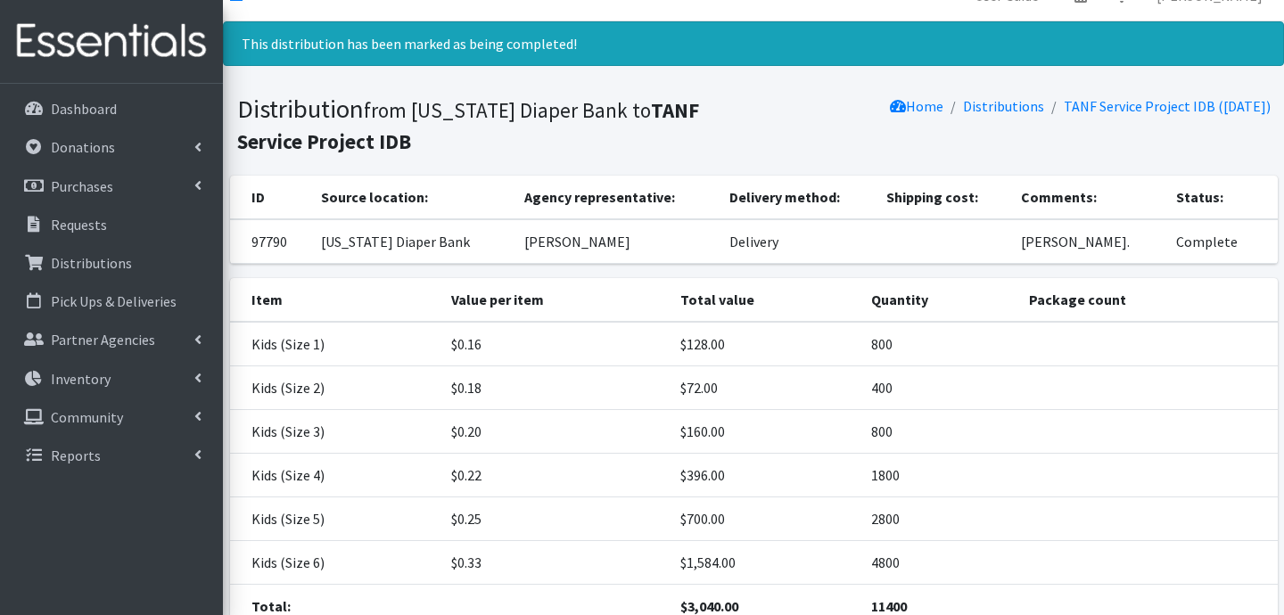
scroll to position [0, 0]
